Goal: Task Accomplishment & Management: Manage account settings

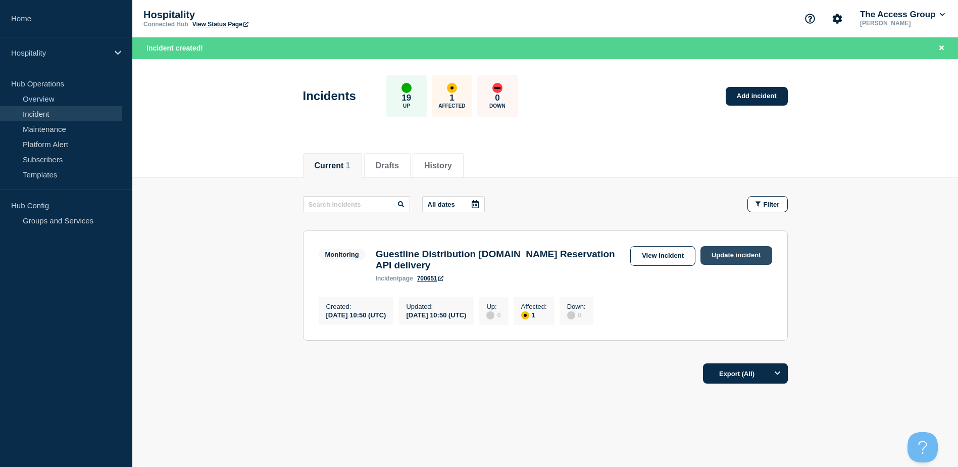
click at [742, 259] on link "Update incident" at bounding box center [737, 255] width 72 height 19
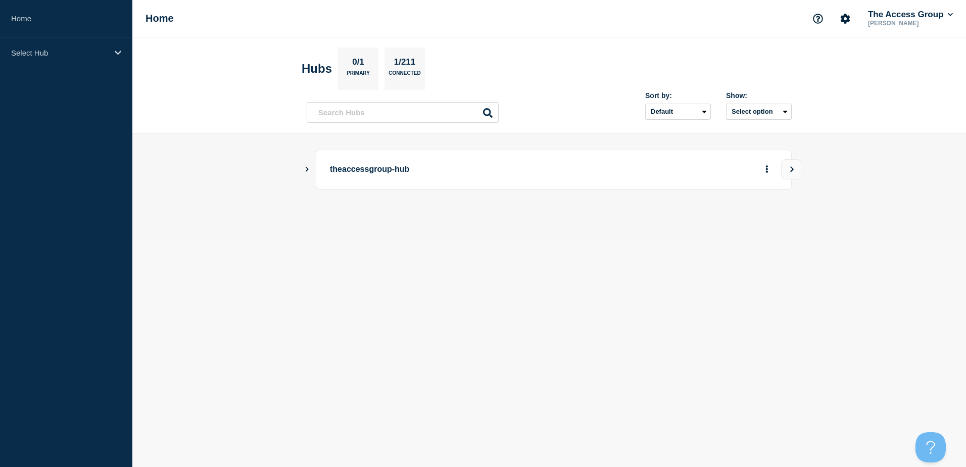
click at [367, 171] on p "theaccessgroup-hub" at bounding box center [469, 169] width 279 height 19
click at [308, 171] on icon "Show Connected Hubs" at bounding box center [307, 168] width 7 height 5
click at [723, 225] on button "See overview" at bounding box center [732, 220] width 54 height 20
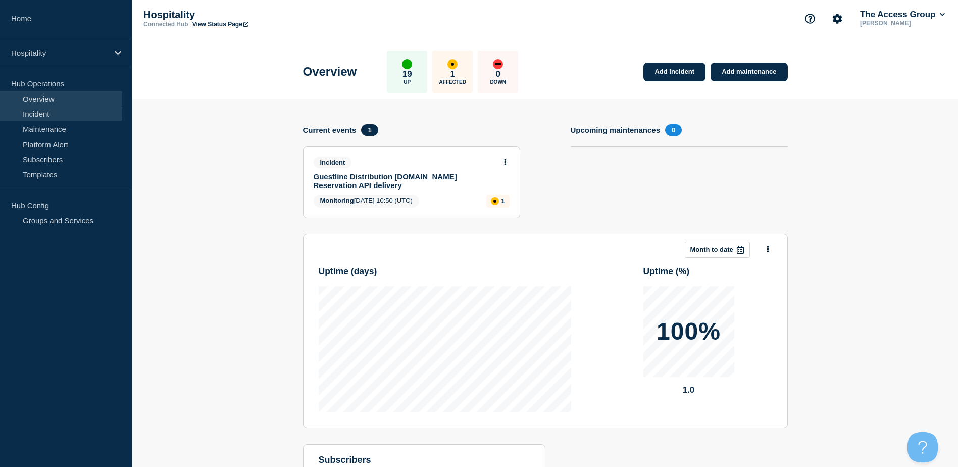
click at [35, 111] on link "Incident" at bounding box center [61, 113] width 122 height 15
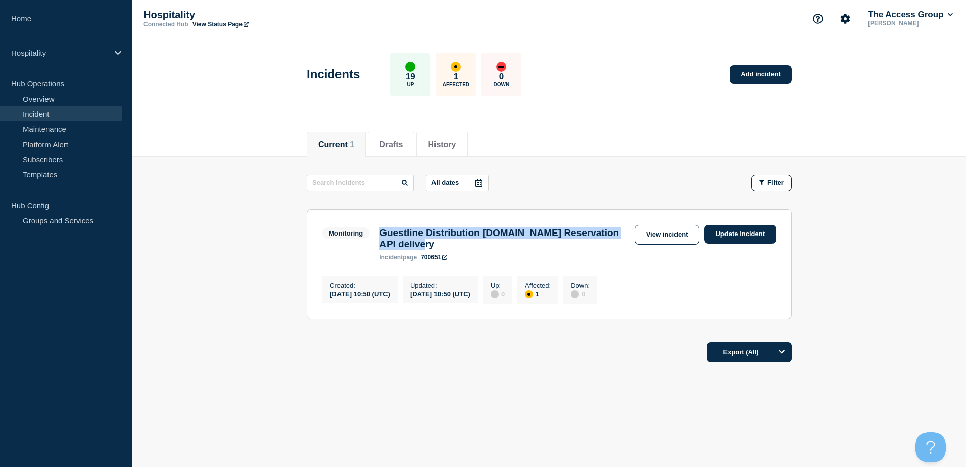
drag, startPoint x: 511, startPoint y: 249, endPoint x: 378, endPoint y: 233, distance: 134.3
click at [378, 233] on div "Guestline Distribution Booking.com Reservation API delivery incident page 700651" at bounding box center [504, 243] width 260 height 33
copy h3 "Guestline Distribution [DOMAIN_NAME] Reservation API delivery"
click at [751, 235] on link "Update incident" at bounding box center [740, 234] width 72 height 19
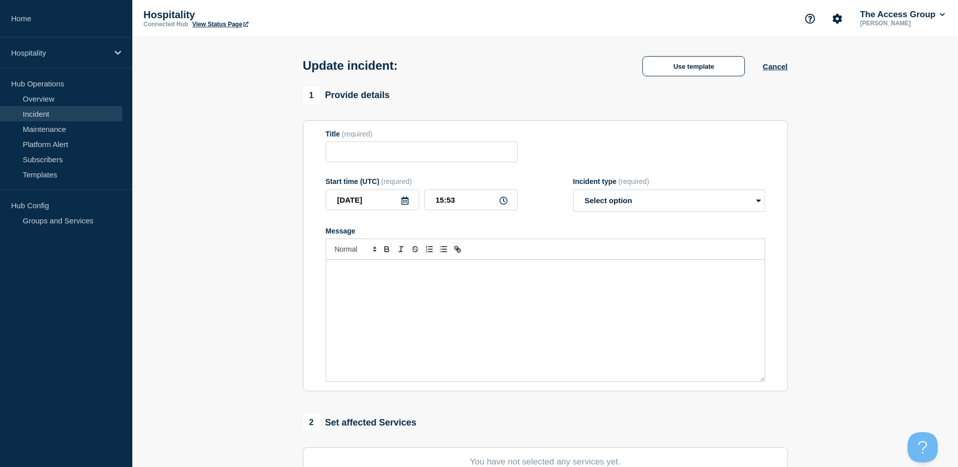
type input "Guestline Distribution [DOMAIN_NAME] Reservation API delivery"
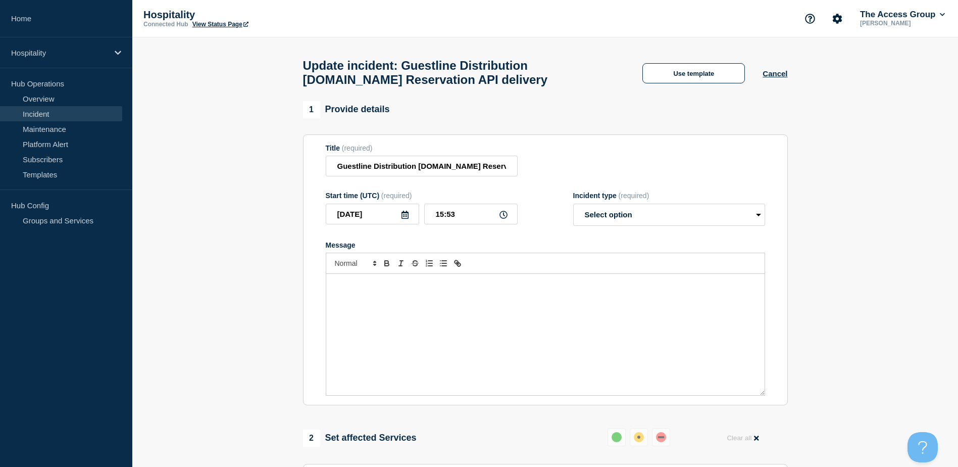
click at [418, 317] on div "Message" at bounding box center [545, 334] width 439 height 121
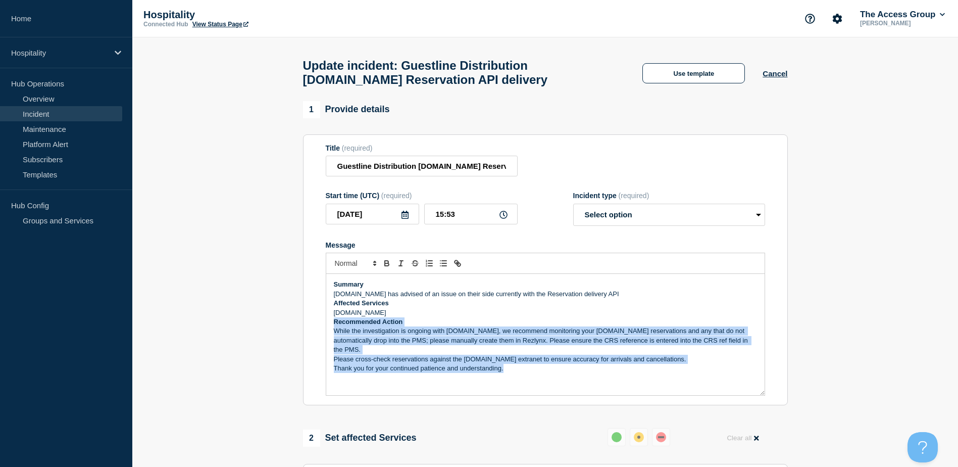
drag, startPoint x: 446, startPoint y: 365, endPoint x: 334, endPoint y: 329, distance: 117.4
click at [334, 329] on div "Summary Booking.com has advised of an issue on their side currently with the Re…" at bounding box center [545, 334] width 439 height 121
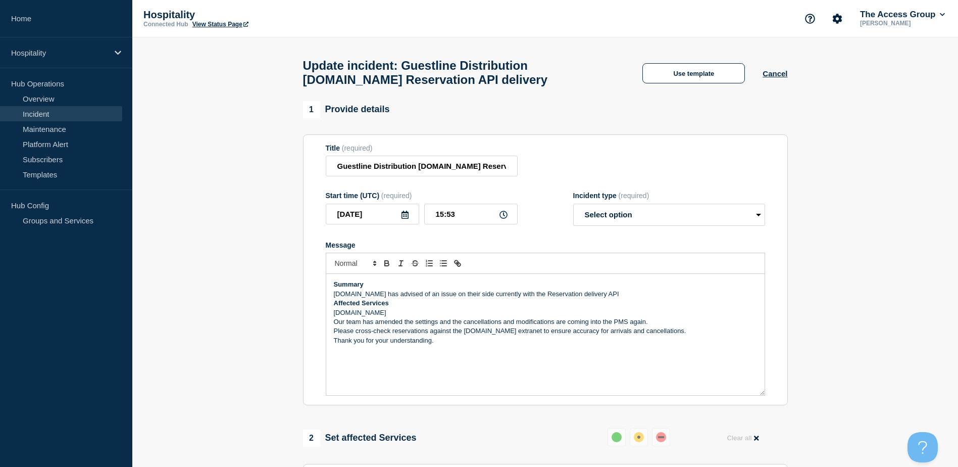
click at [414, 299] on p "Booking.com has advised of an issue on their side currently with the Reservatio…" at bounding box center [545, 294] width 423 height 9
click at [501, 296] on p "Booking.com has advised that the issue on their side currently with the Reserva…" at bounding box center [545, 294] width 423 height 9
drag, startPoint x: 501, startPoint y: 296, endPoint x: 547, endPoint y: 321, distance: 52.3
click at [501, 296] on p "Booking.com has advised that the issue on their side currently with the Reserva…" at bounding box center [545, 294] width 423 height 9
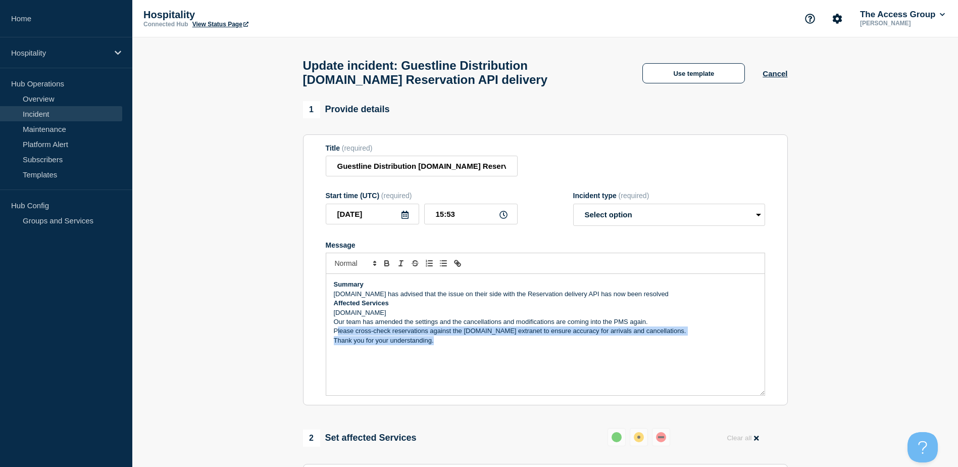
drag, startPoint x: 443, startPoint y: 347, endPoint x: 339, endPoint y: 335, distance: 105.2
click at [339, 335] on div "Summary Booking.com has advised that the issue on their side with the Reservati…" at bounding box center [545, 334] width 439 height 121
click at [520, 345] on p "Thank you for your understanding." at bounding box center [545, 340] width 423 height 9
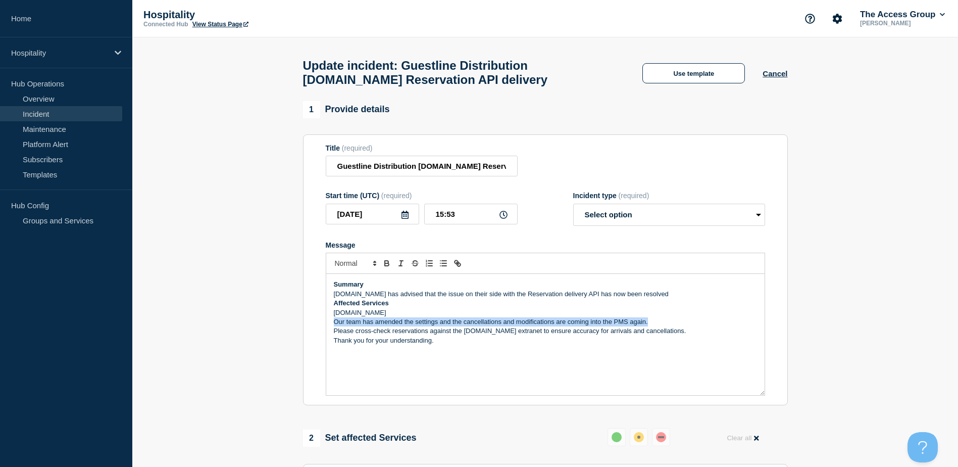
drag, startPoint x: 654, startPoint y: 324, endPoint x: 329, endPoint y: 324, distance: 324.9
click at [329, 324] on div "Summary Booking.com has advised that the issue on their side with the Reservati…" at bounding box center [545, 334] width 439 height 121
click at [385, 317] on p "[DOMAIN_NAME]" at bounding box center [545, 312] width 423 height 9
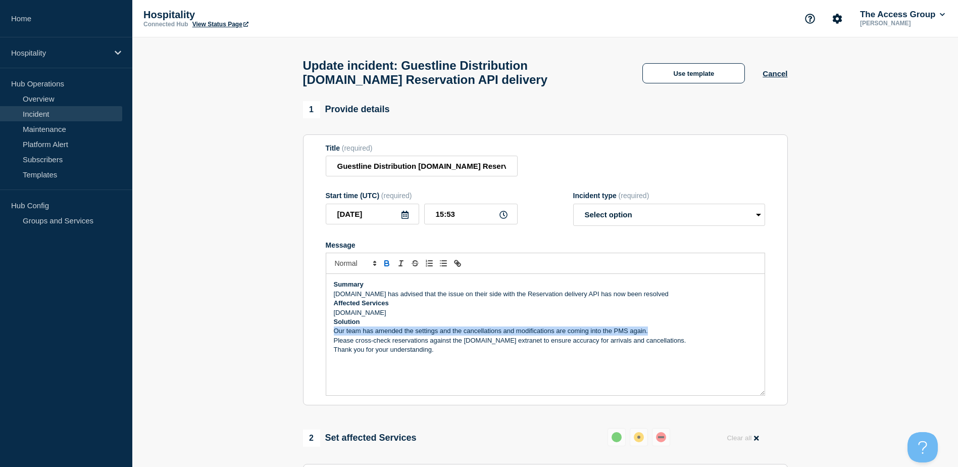
drag, startPoint x: 335, startPoint y: 335, endPoint x: 670, endPoint y: 335, distance: 335.0
click at [670, 335] on p "Our team has amended the settings and the cancellations and modifications are c…" at bounding box center [545, 330] width 423 height 9
click at [502, 334] on p "Booking.com has now confirmed this issue is resolved." at bounding box center [545, 330] width 423 height 9
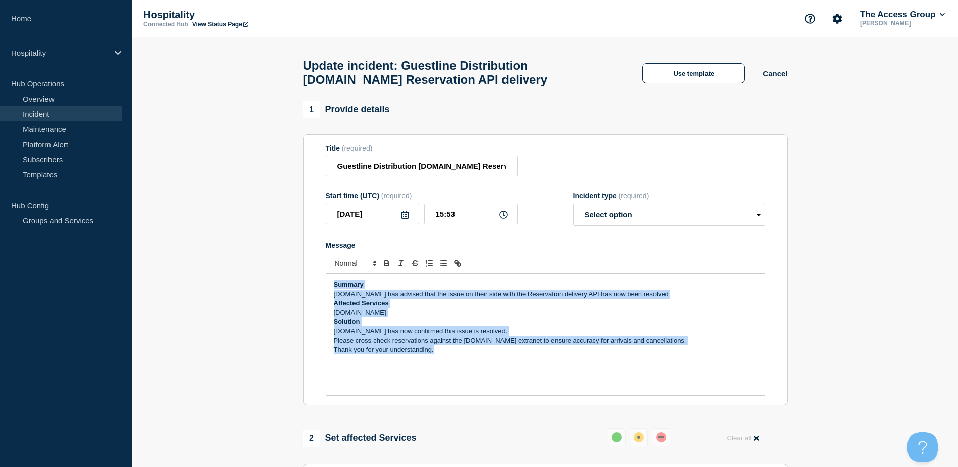
drag, startPoint x: 440, startPoint y: 356, endPoint x: 316, endPoint y: 276, distance: 147.5
click at [316, 276] on section "Title (required) Guestline Distribution Booking.com Reservation API delivery St…" at bounding box center [545, 269] width 485 height 271
copy div "Summary Booking.com has advised that the issue on their side with the Reservati…"
click at [437, 216] on input "15:53" at bounding box center [470, 214] width 93 height 21
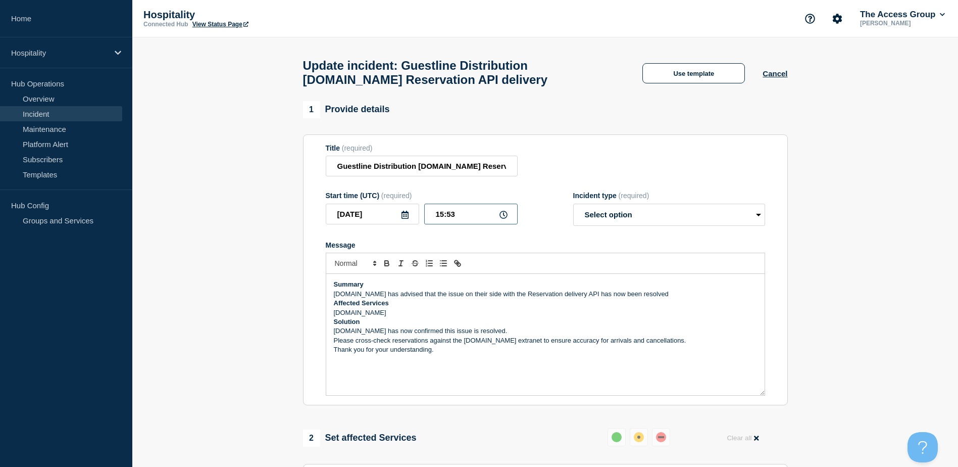
click at [437, 216] on input "15:53" at bounding box center [470, 214] width 93 height 21
type input "16:09"
click at [659, 215] on select "Select option Investigating Identified Monitoring Resolved" at bounding box center [669, 215] width 192 height 22
select select "resolved"
click at [573, 208] on select "Select option Investigating Identified Monitoring Resolved" at bounding box center [669, 215] width 192 height 22
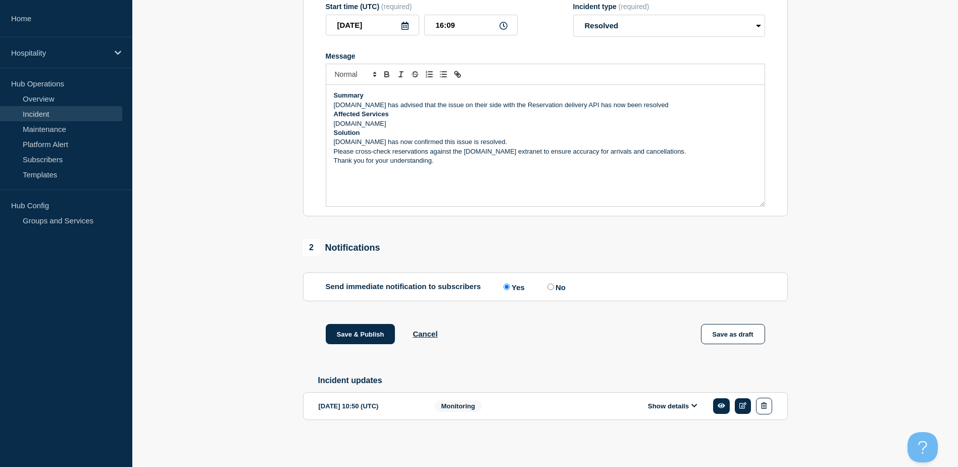
scroll to position [197, 0]
click at [458, 160] on p "Thank you for your understanding." at bounding box center [545, 160] width 423 height 9
click at [354, 185] on div "Summary Booking.com has advised that the issue on their side with the Reservati…" at bounding box center [545, 145] width 439 height 121
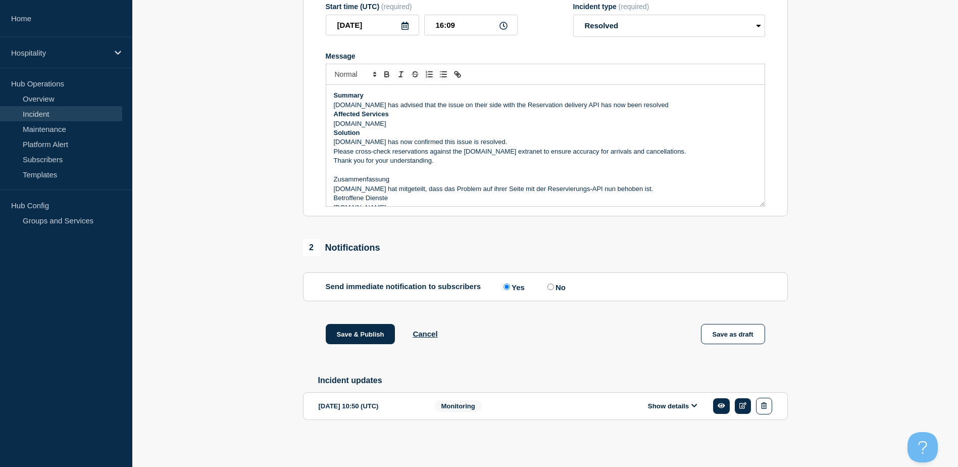
scroll to position [42, 0]
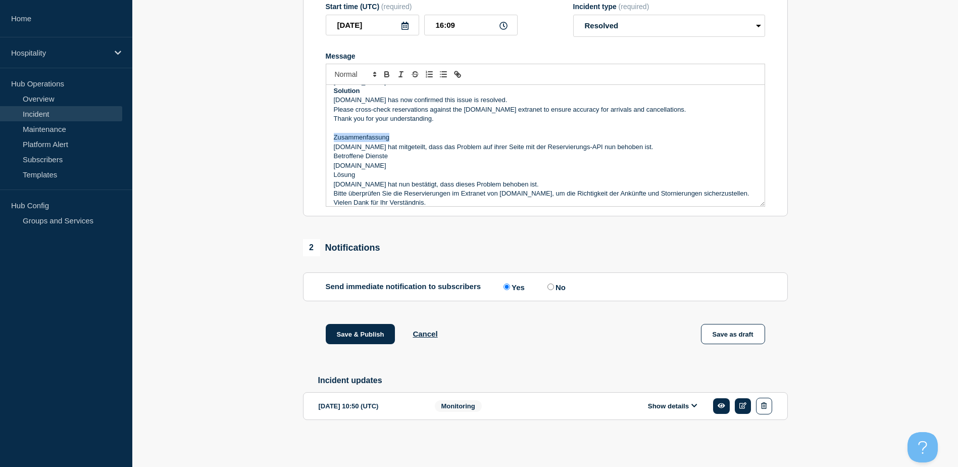
drag, startPoint x: 390, startPoint y: 135, endPoint x: 327, endPoint y: 135, distance: 63.2
click at [327, 135] on div "Summary Booking.com has advised that the issue on their side with the Reservati…" at bounding box center [545, 145] width 439 height 121
click at [380, 73] on button "Toggle bold text" at bounding box center [387, 74] width 14 height 12
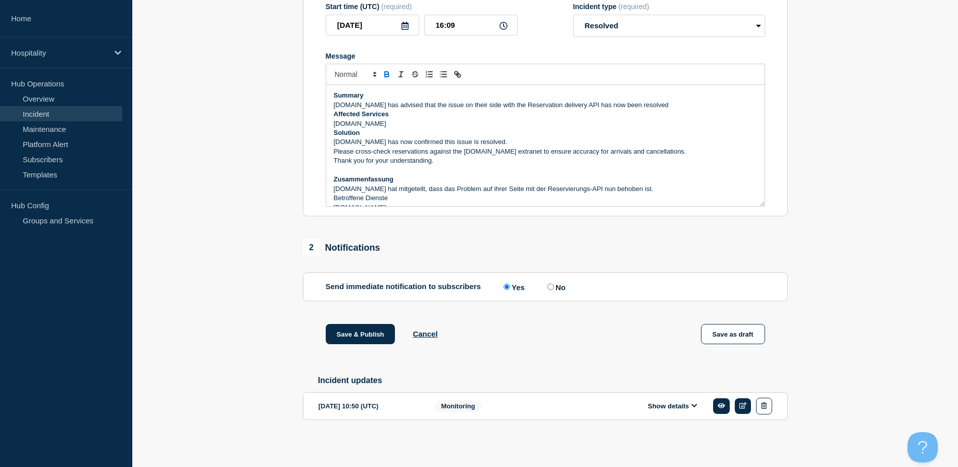
scroll to position [50, 0]
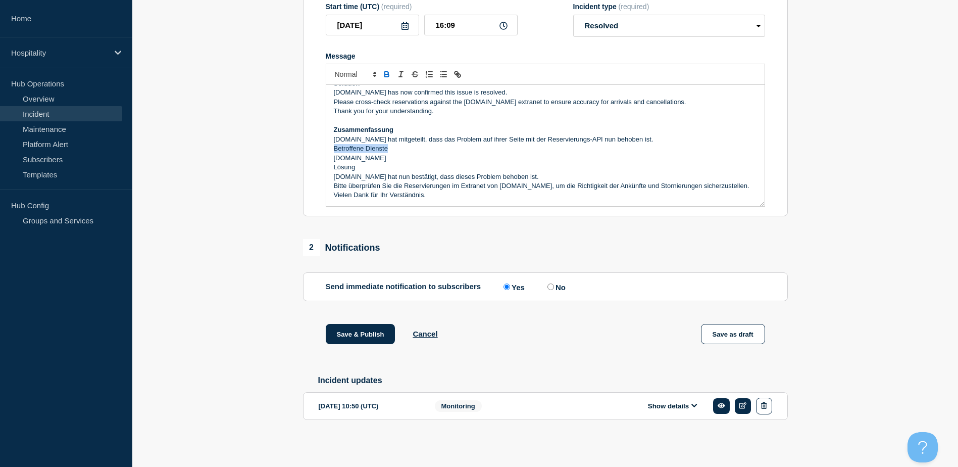
drag, startPoint x: 395, startPoint y: 145, endPoint x: 330, endPoint y: 143, distance: 65.2
click at [330, 143] on div "Summary Booking.com has advised that the issue on their side with the Reservati…" at bounding box center [545, 145] width 439 height 121
click at [387, 75] on icon "Toggle bold text" at bounding box center [387, 75] width 4 height 3
drag, startPoint x: 358, startPoint y: 163, endPoint x: 326, endPoint y: 161, distance: 31.9
click at [326, 161] on div "Summary Booking.com has advised that the issue on their side with the Reservati…" at bounding box center [545, 145] width 439 height 121
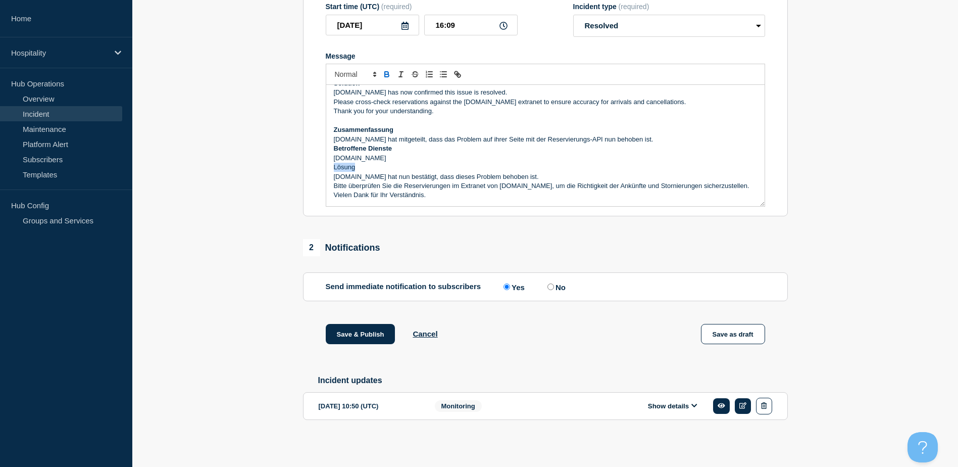
click at [388, 73] on icon "Toggle bold text" at bounding box center [386, 74] width 9 height 9
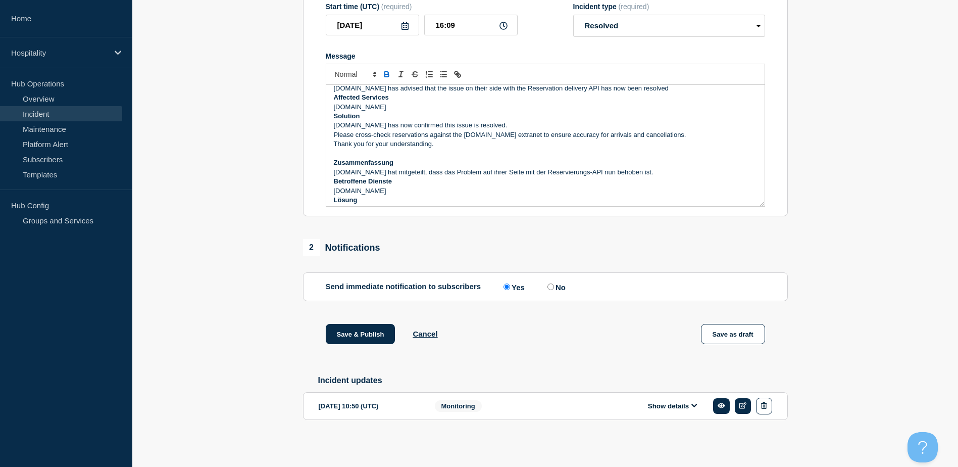
scroll to position [0, 0]
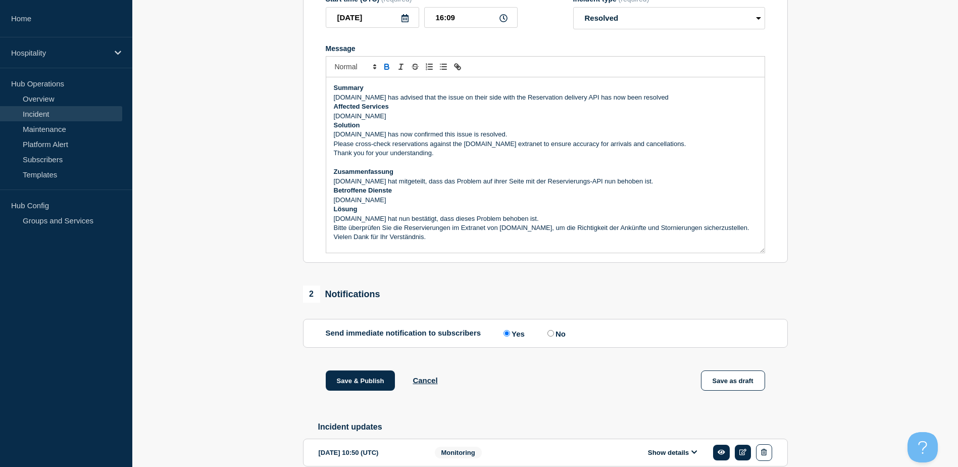
drag, startPoint x: 761, startPoint y: 203, endPoint x: 766, endPoint y: 257, distance: 54.3
click at [766, 257] on section "Title (required) Guestline Distribution Booking.com Reservation API delivery St…" at bounding box center [545, 100] width 485 height 325
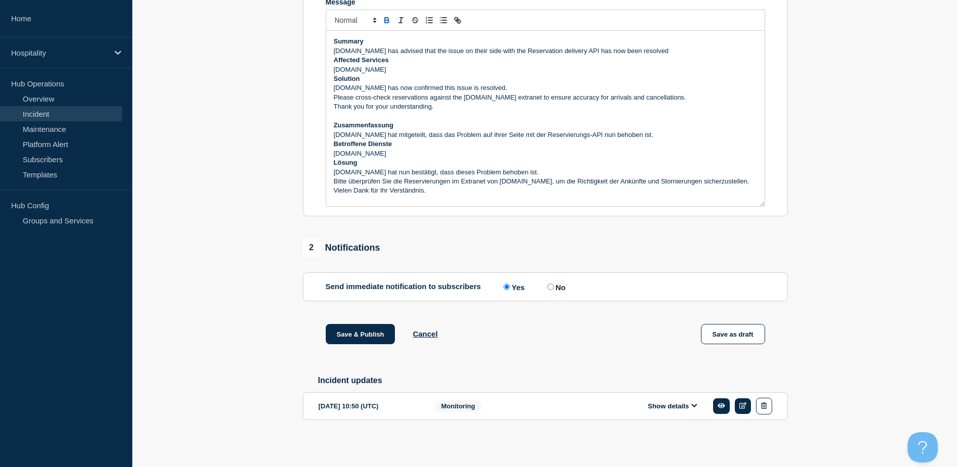
scroll to position [251, 0]
click at [372, 331] on button "Save & Publish" at bounding box center [361, 334] width 70 height 20
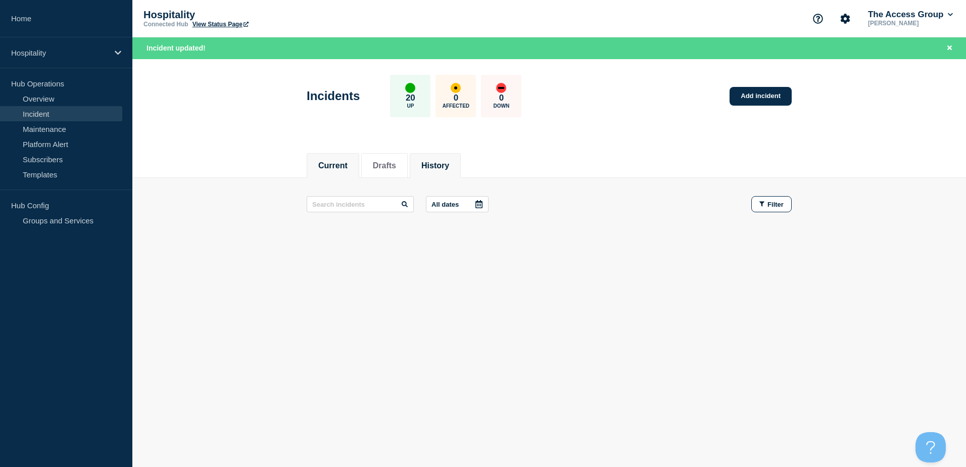
click at [449, 163] on button "History" at bounding box center [435, 165] width 28 height 9
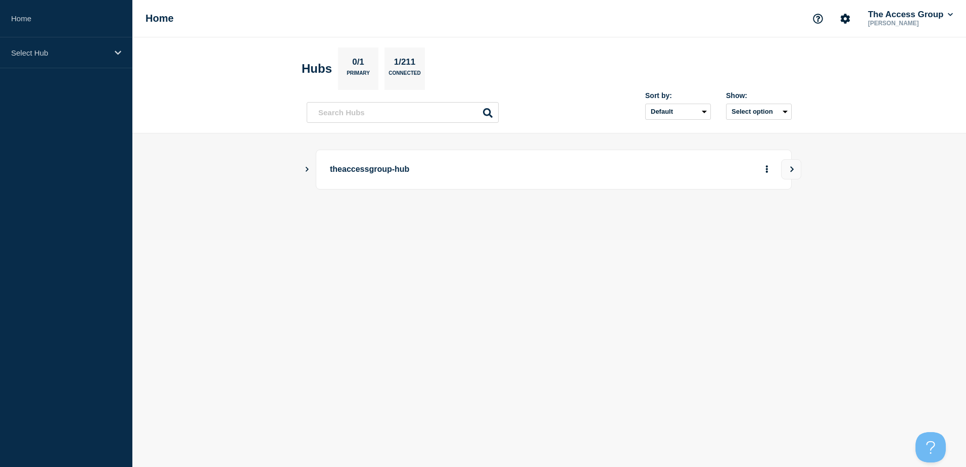
click at [305, 171] on icon "Show Connected Hubs" at bounding box center [307, 168] width 7 height 5
click at [367, 222] on p "Hospitality" at bounding box center [423, 220] width 159 height 20
click at [723, 223] on button "See overview" at bounding box center [732, 220] width 54 height 20
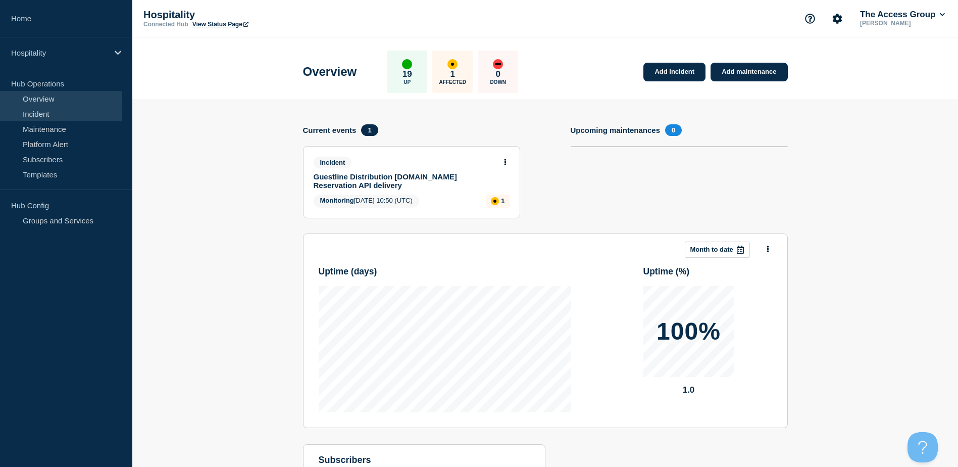
click at [32, 114] on link "Incident" at bounding box center [61, 113] width 122 height 15
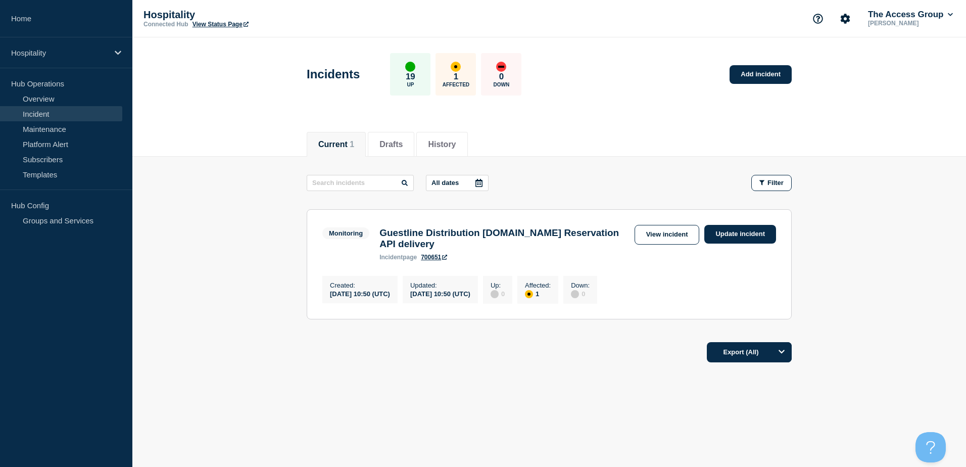
click at [413, 236] on h3 "Guestline Distribution [DOMAIN_NAME] Reservation API delivery" at bounding box center [504, 238] width 250 height 22
click at [668, 232] on link "View incident" at bounding box center [667, 235] width 65 height 20
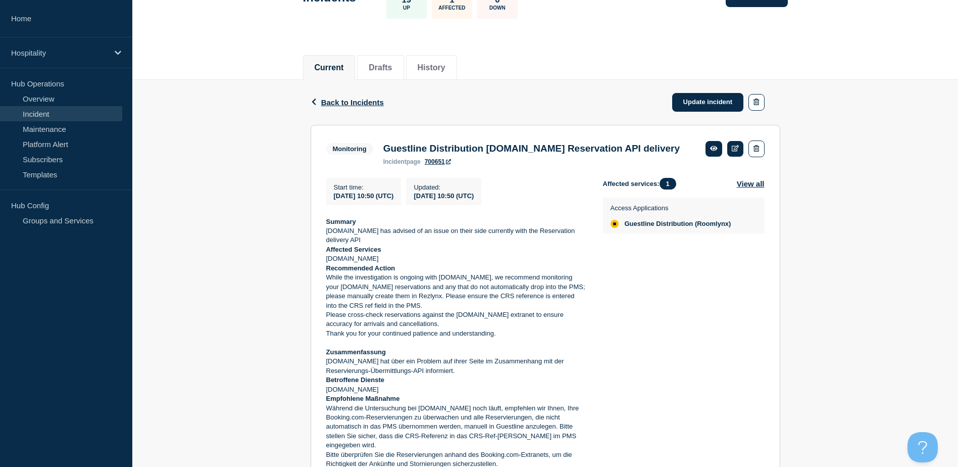
scroll to position [101, 0]
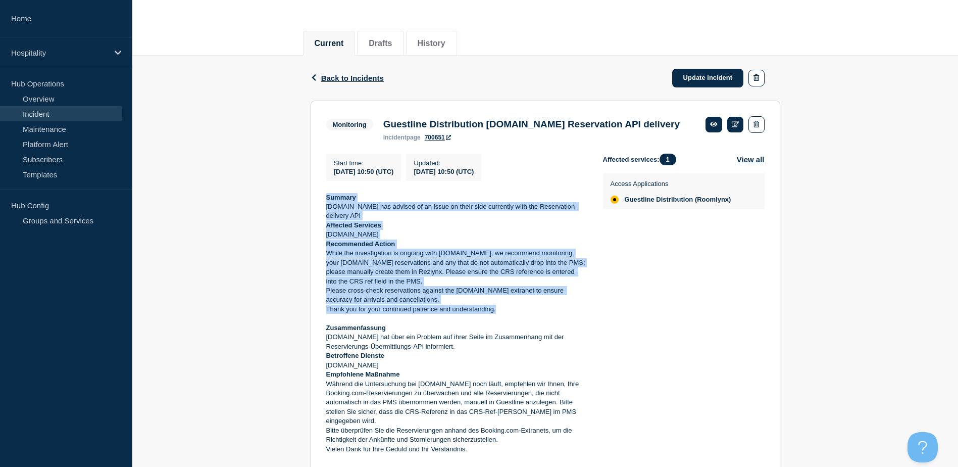
drag, startPoint x: 498, startPoint y: 325, endPoint x: 319, endPoint y: 215, distance: 209.8
click at [319, 215] on section "Monitoring Guestline Distribution [DOMAIN_NAME] Reservation API delivery incide…" at bounding box center [546, 290] width 470 height 378
copy div "Summary [DOMAIN_NAME] has advised of an issue on their side currently with the …"
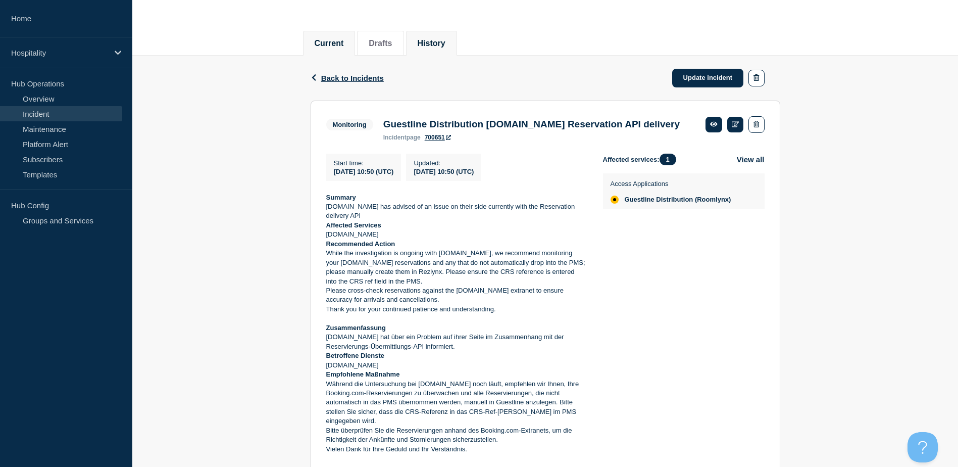
click at [453, 49] on li "History" at bounding box center [431, 43] width 51 height 25
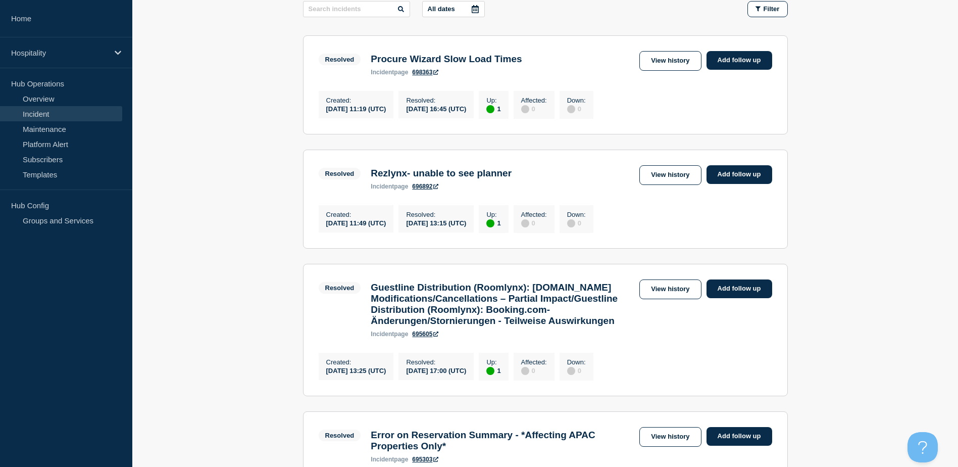
scroll to position [303, 0]
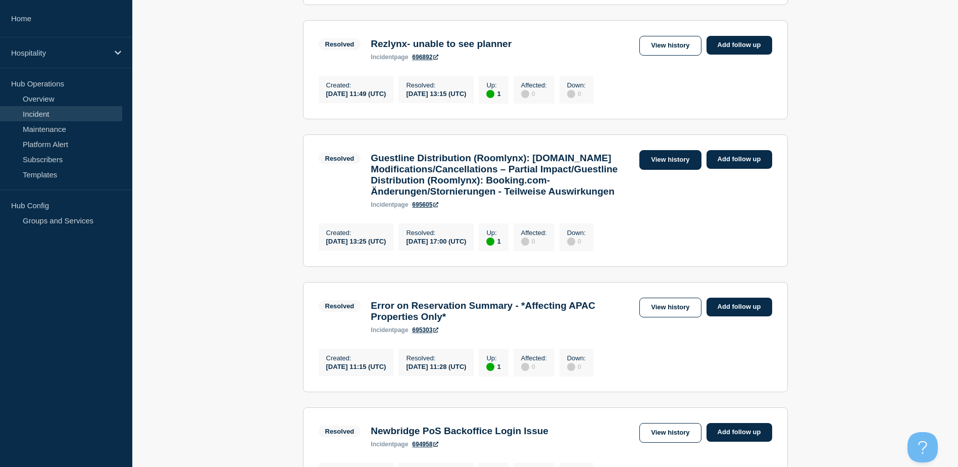
click at [687, 167] on link "View history" at bounding box center [671, 160] width 62 height 20
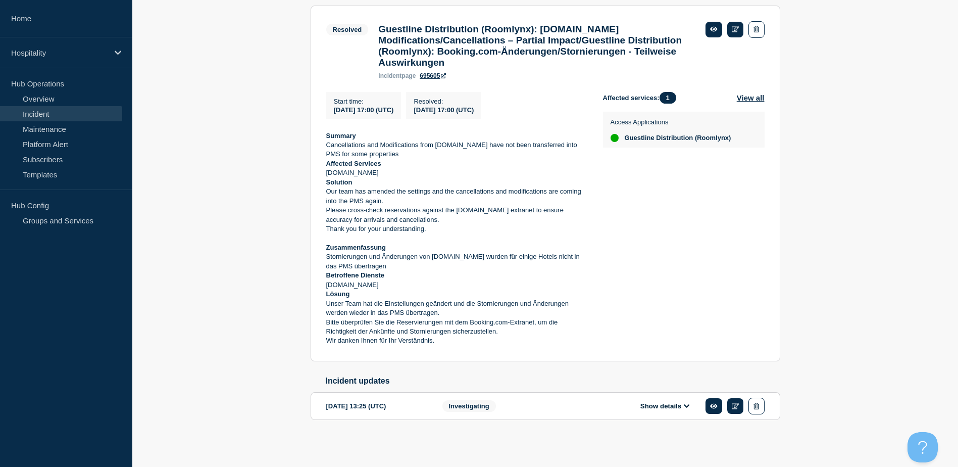
scroll to position [210, 0]
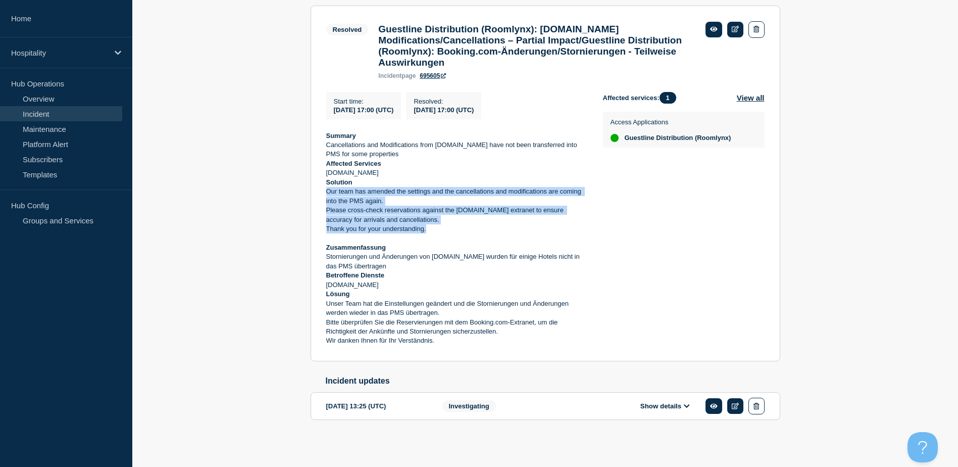
drag, startPoint x: 426, startPoint y: 226, endPoint x: 319, endPoint y: 185, distance: 114.2
click at [319, 185] on section "Resolved Guestline Distribution (Roomlynx): [DOMAIN_NAME] Modifications/Cancell…" at bounding box center [546, 184] width 470 height 356
copy div "Our team has amended the settings and the cancellations and modifications are c…"
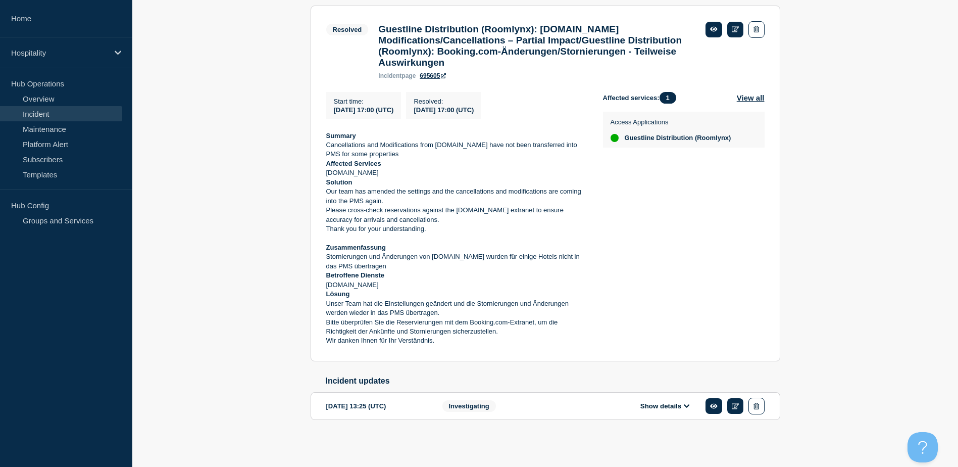
click at [342, 178] on strong "Solution" at bounding box center [339, 182] width 26 height 8
copy strong "Solution"
